Goal: Information Seeking & Learning: Check status

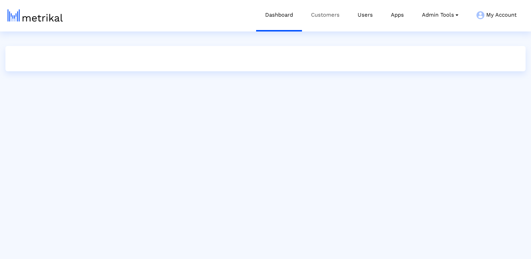
click at [330, 21] on link "Customers" at bounding box center [325, 15] width 47 height 30
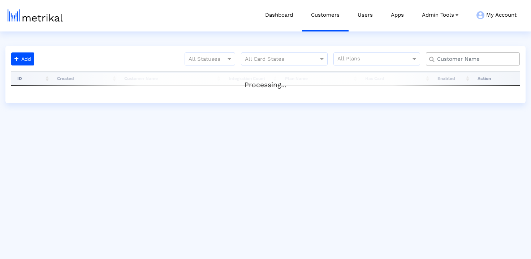
click at [463, 63] on div at bounding box center [473, 58] width 94 height 13
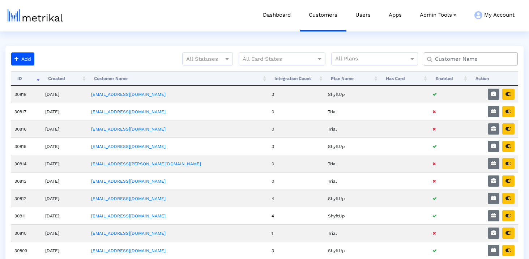
click at [454, 60] on input "text" at bounding box center [472, 59] width 85 height 8
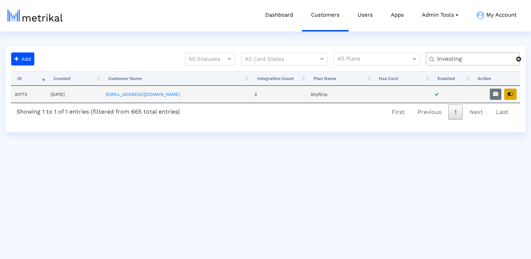
type input "investing"
click at [513, 95] on button "button" at bounding box center [510, 94] width 12 height 11
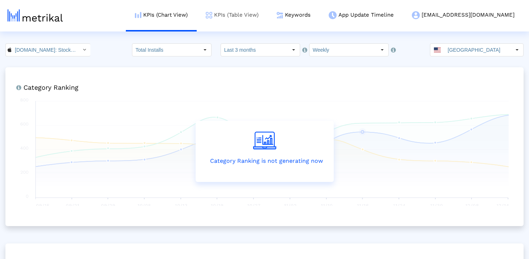
click at [267, 20] on link "KPIs (Table View)" at bounding box center [232, 15] width 71 height 30
click at [283, 18] on img at bounding box center [279, 15] width 7 height 7
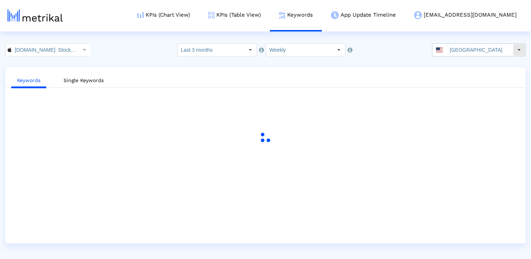
click at [465, 51] on input "United States" at bounding box center [480, 50] width 66 height 12
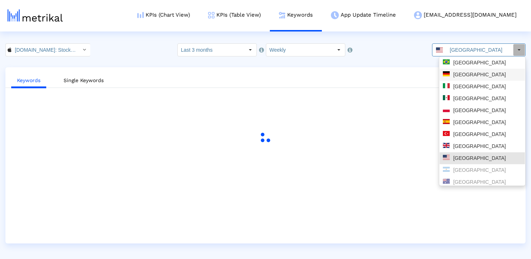
click at [472, 73] on div "Germany" at bounding box center [482, 74] width 79 height 7
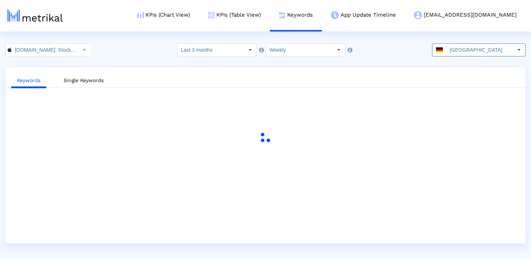
click at [221, 52] on input "Last 3 months" at bounding box center [211, 50] width 66 height 12
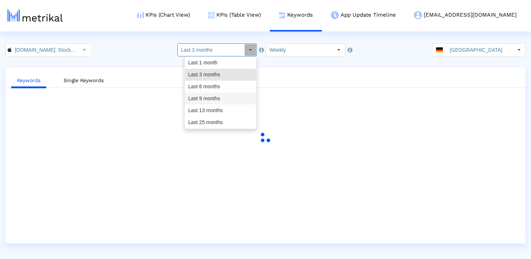
click at [216, 99] on div "Last 9 months" at bounding box center [220, 98] width 71 height 12
type input "Last 9 months"
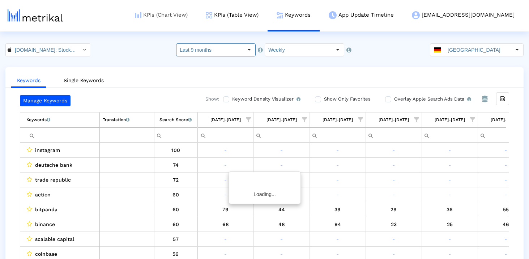
scroll to position [0, 419]
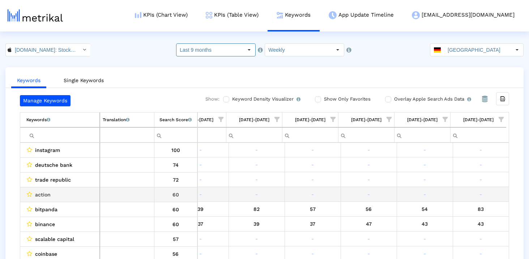
scroll to position [0, 0]
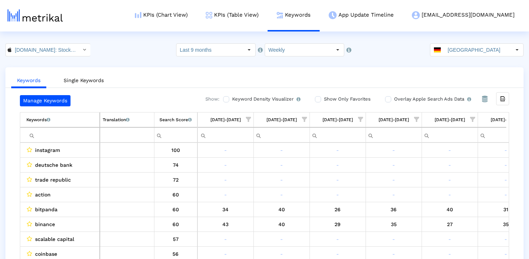
click at [458, 56] on input "Germany" at bounding box center [477, 50] width 66 height 12
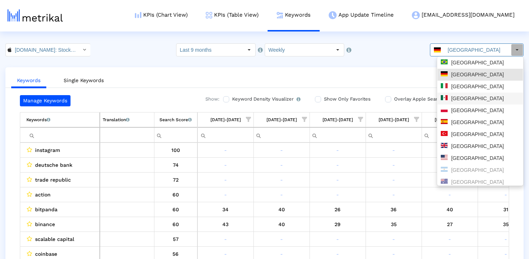
click at [461, 100] on div "Mexico" at bounding box center [479, 98] width 79 height 7
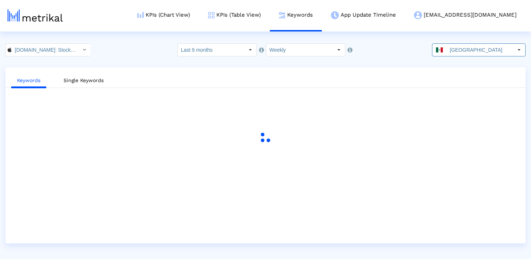
click at [375, 40] on html "KPIs (Chart View) KPIs (Table View) Keywords App Update Timeline investing@shyf…" at bounding box center [265, 121] width 531 height 243
